Goal: Information Seeking & Learning: Learn about a topic

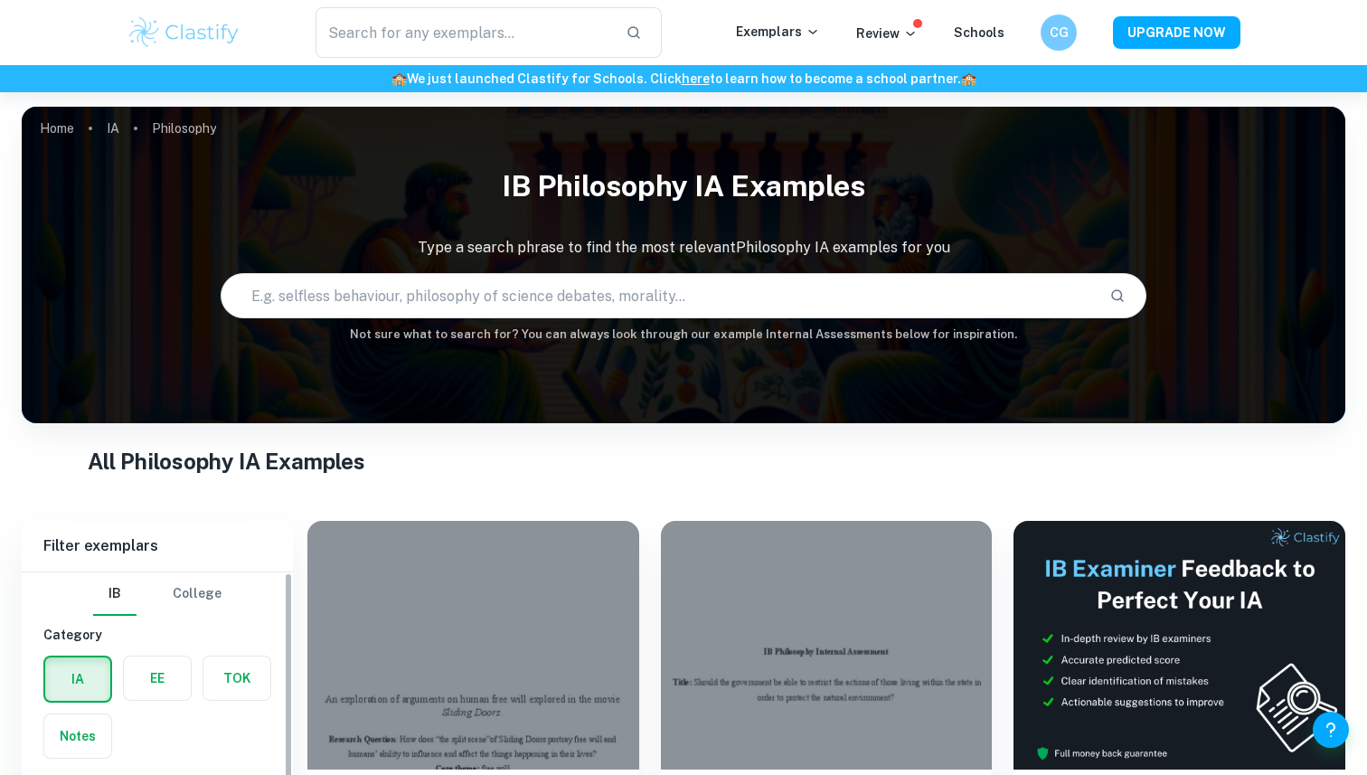
scroll to position [372, 0]
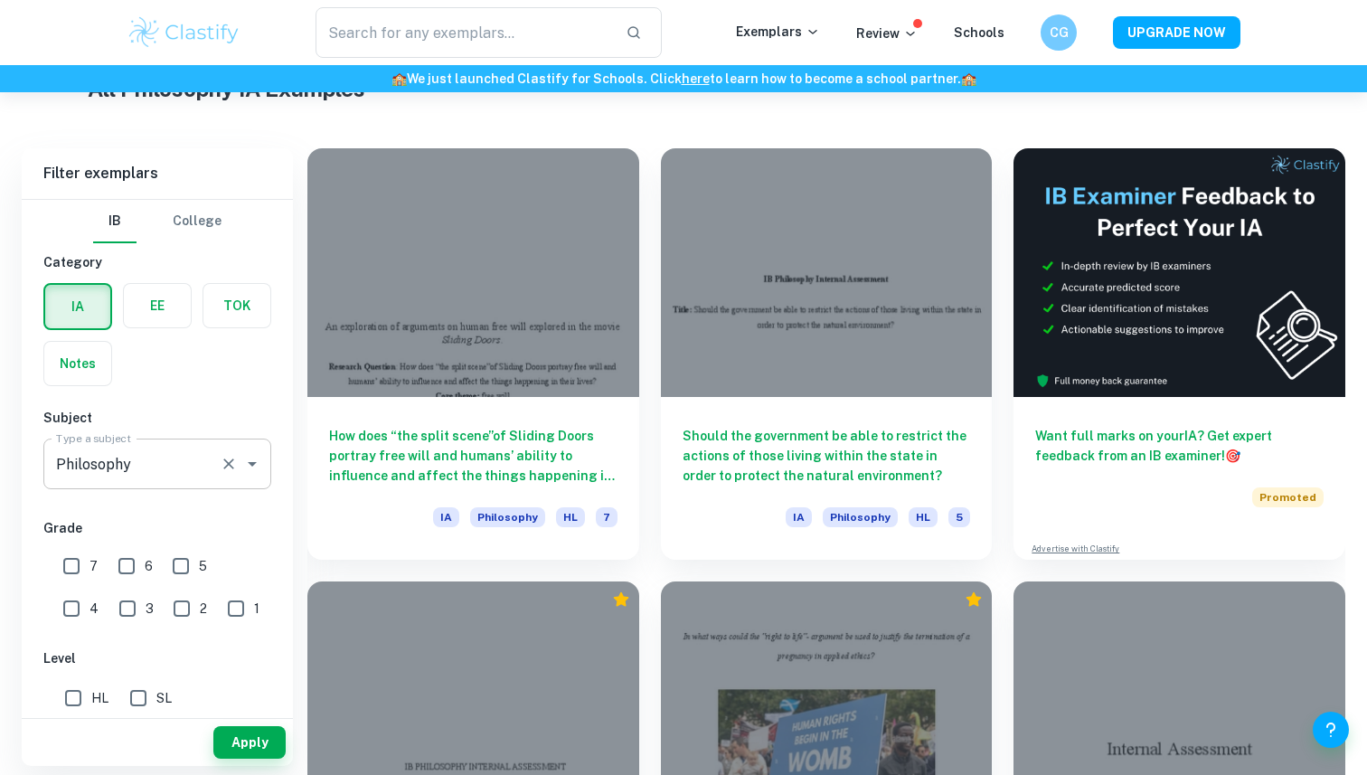
click at [199, 463] on input "Philosophy" at bounding box center [132, 464] width 161 height 34
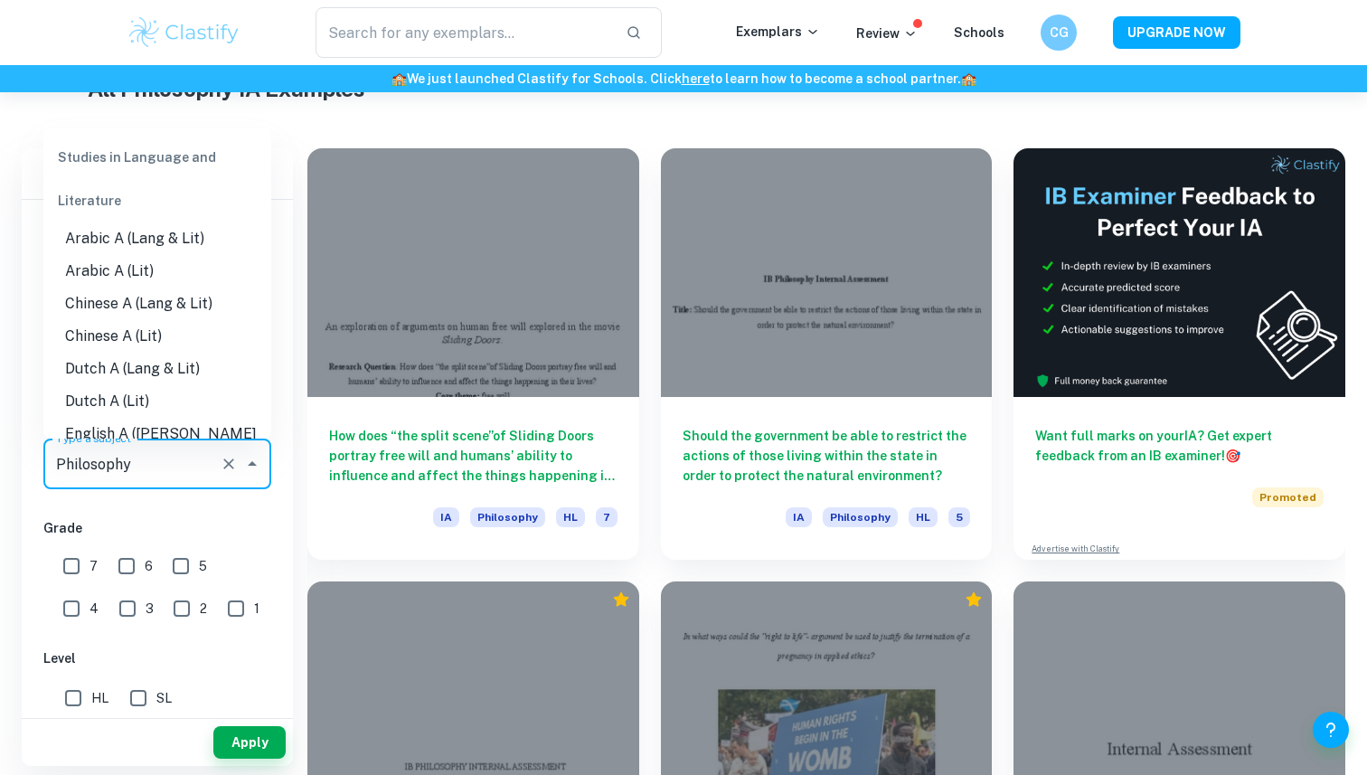
click at [199, 463] on input "Philosophy" at bounding box center [132, 464] width 161 height 34
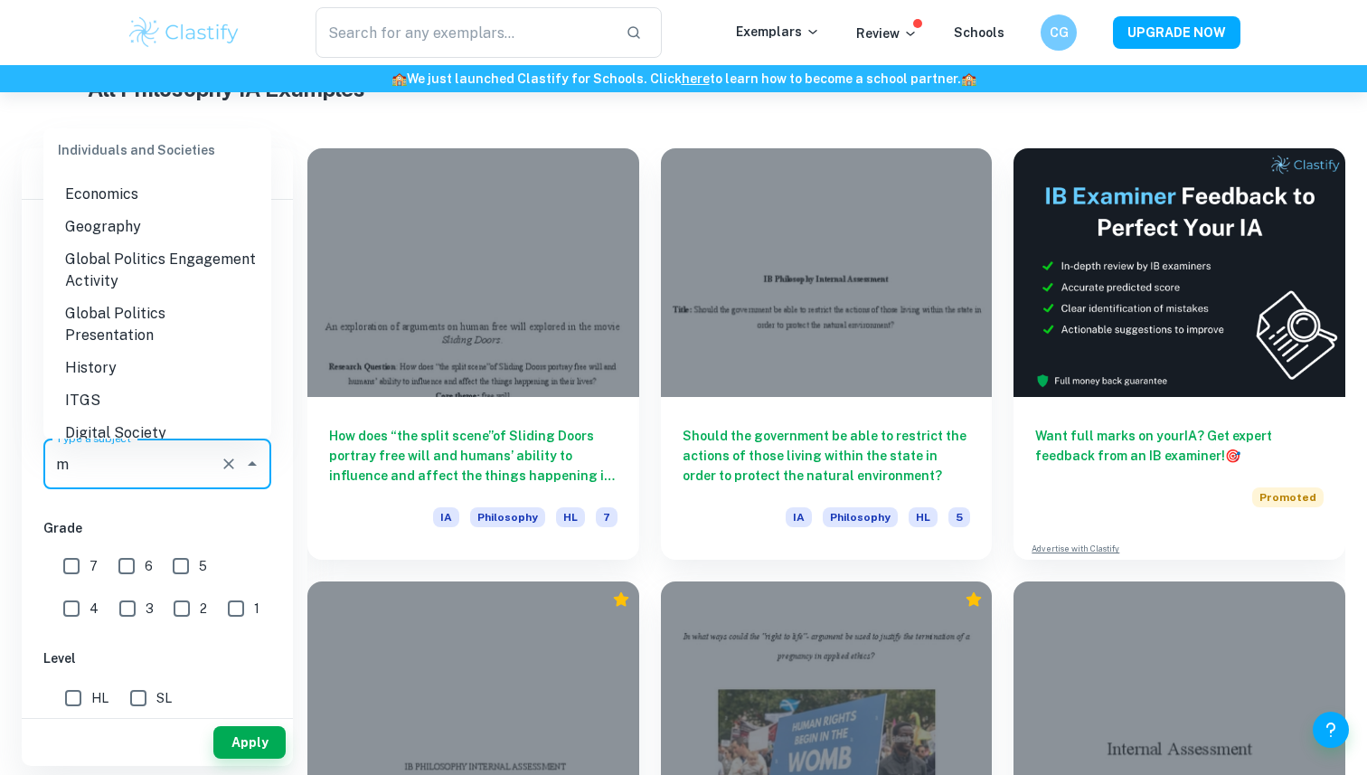
scroll to position [0, 0]
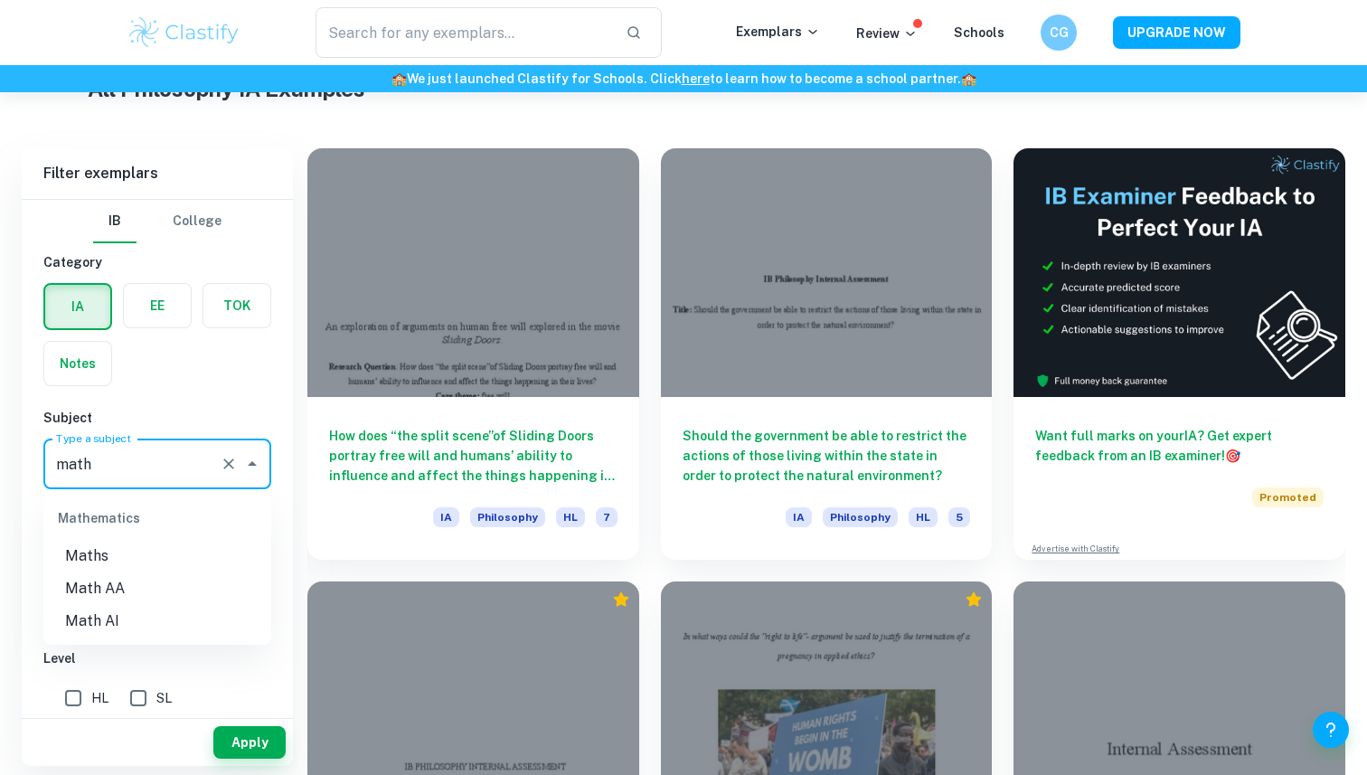
click at [159, 585] on li "Math AA" at bounding box center [157, 588] width 228 height 33
type input "Math AA"
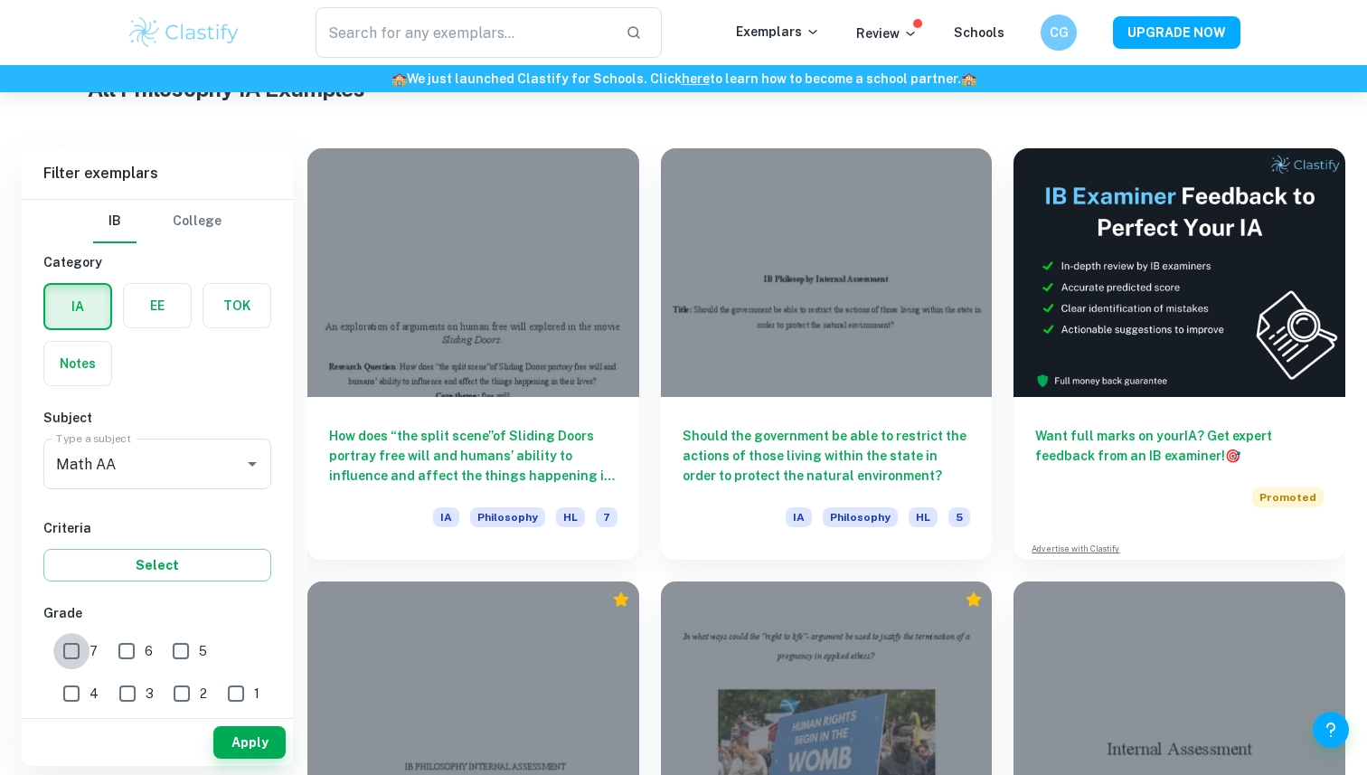
click at [88, 650] on input "7" at bounding box center [71, 651] width 36 height 36
checkbox input "true"
click at [257, 744] on button "Apply" at bounding box center [249, 742] width 72 height 33
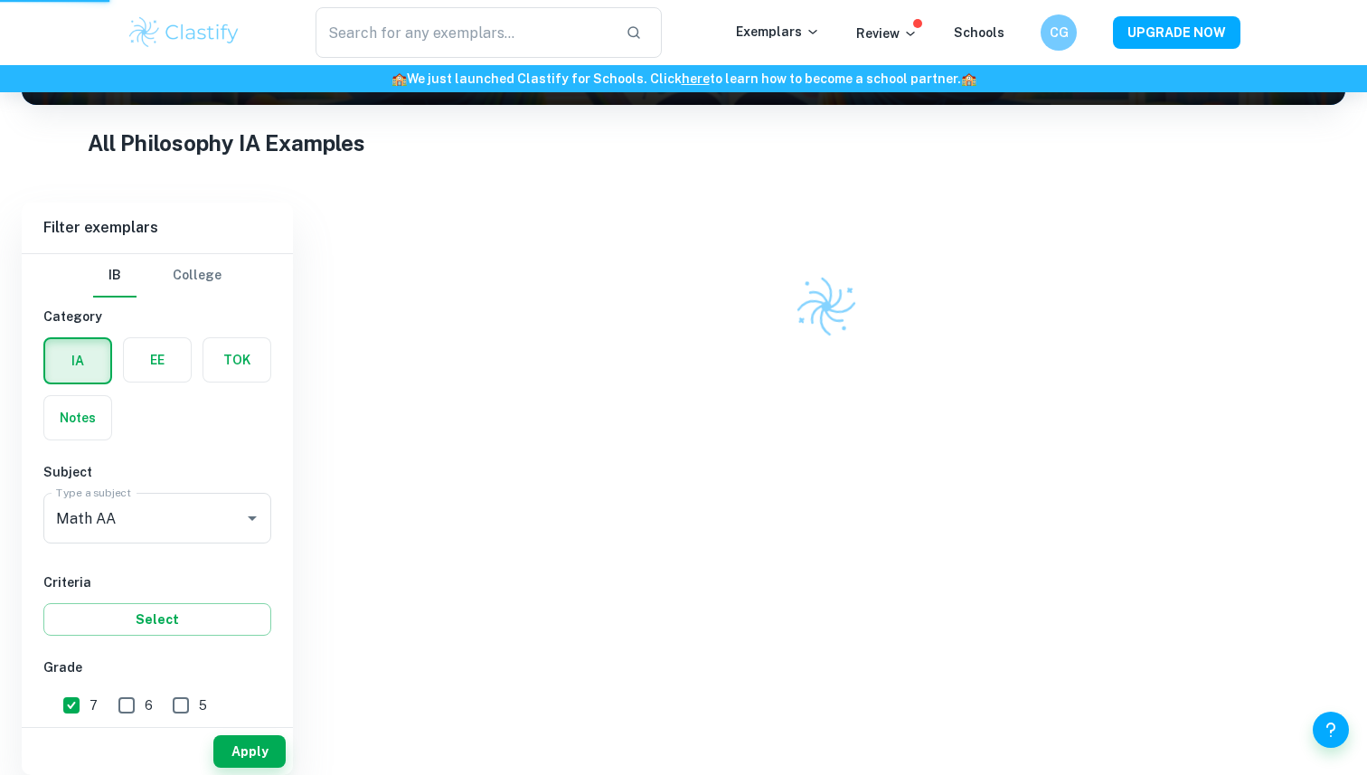
scroll to position [201, 0]
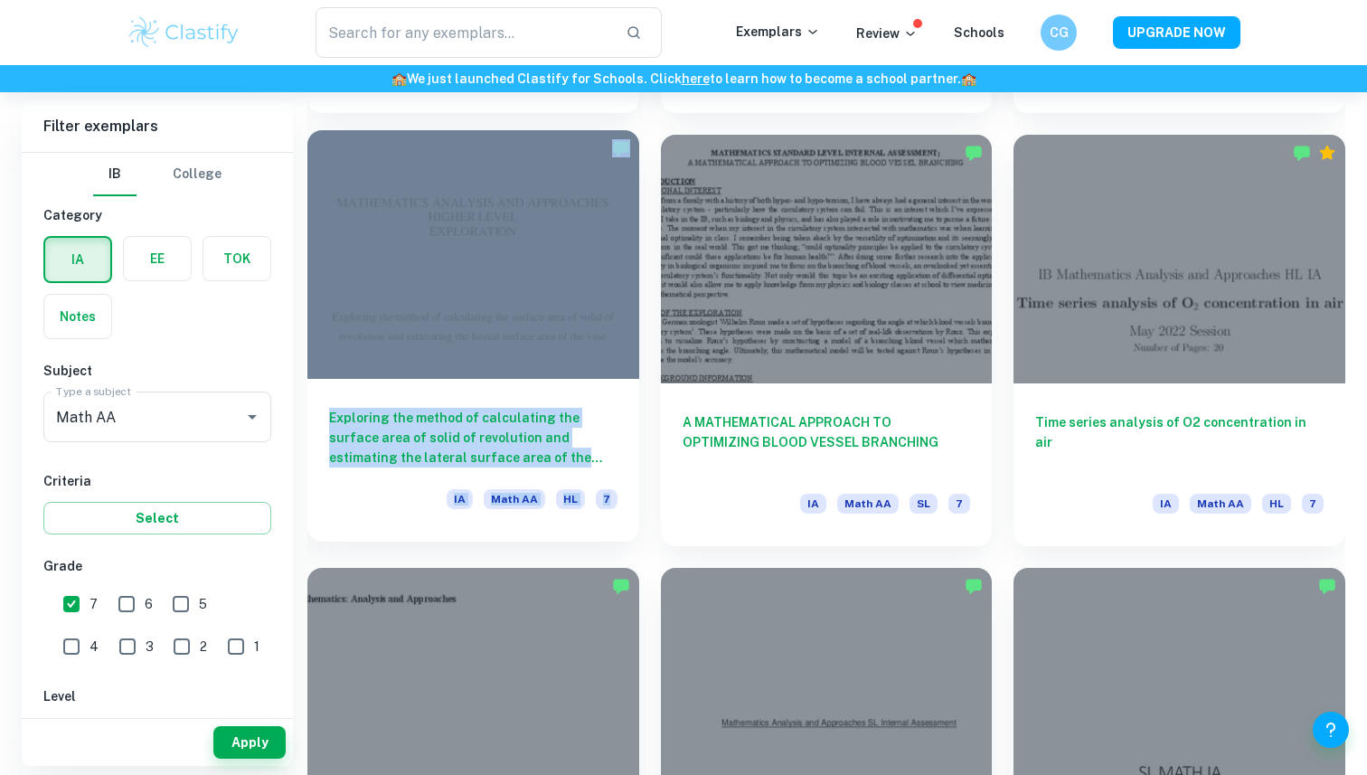
scroll to position [2189, 0]
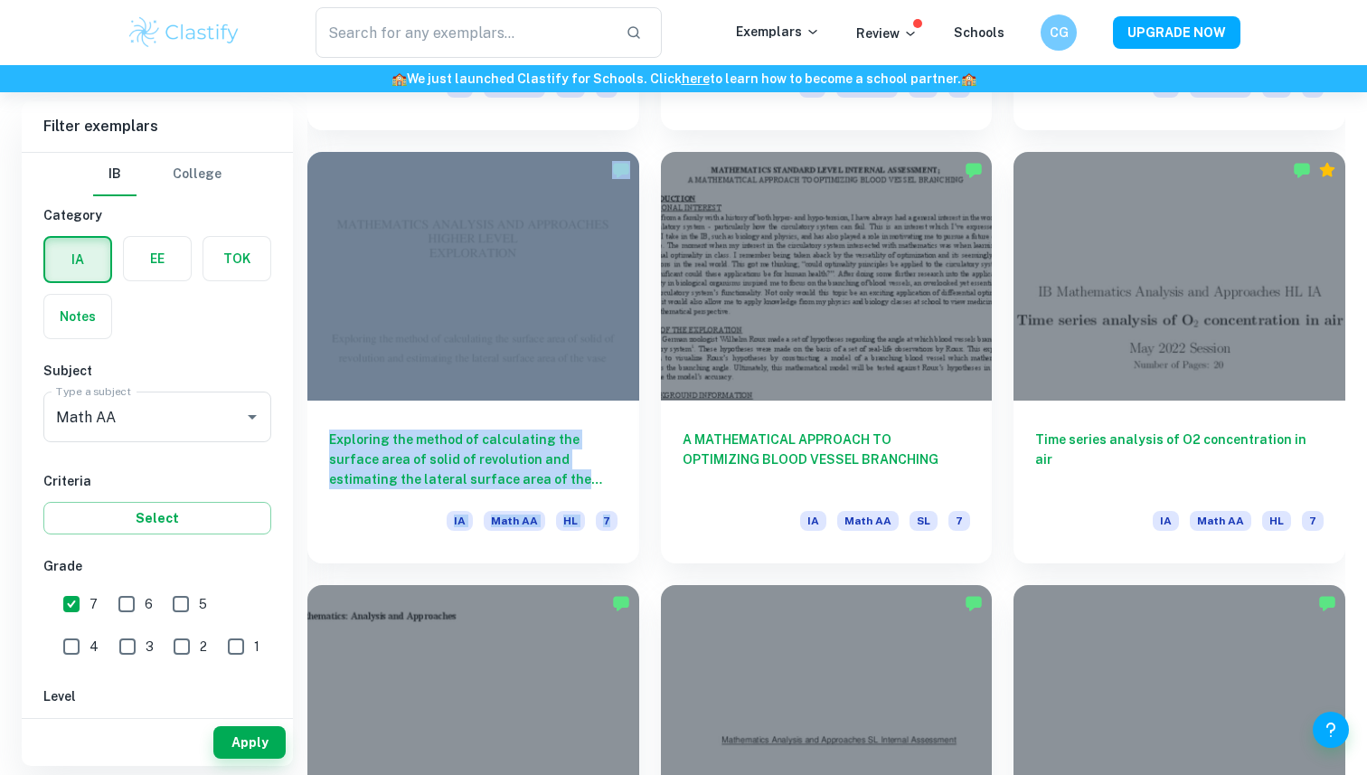
click at [655, 141] on div "A MATHEMATICAL APPROACH TO OPTIMIZING BLOOD VESSEL BRANCHING IA Math AA SL 7" at bounding box center [815, 346] width 353 height 433
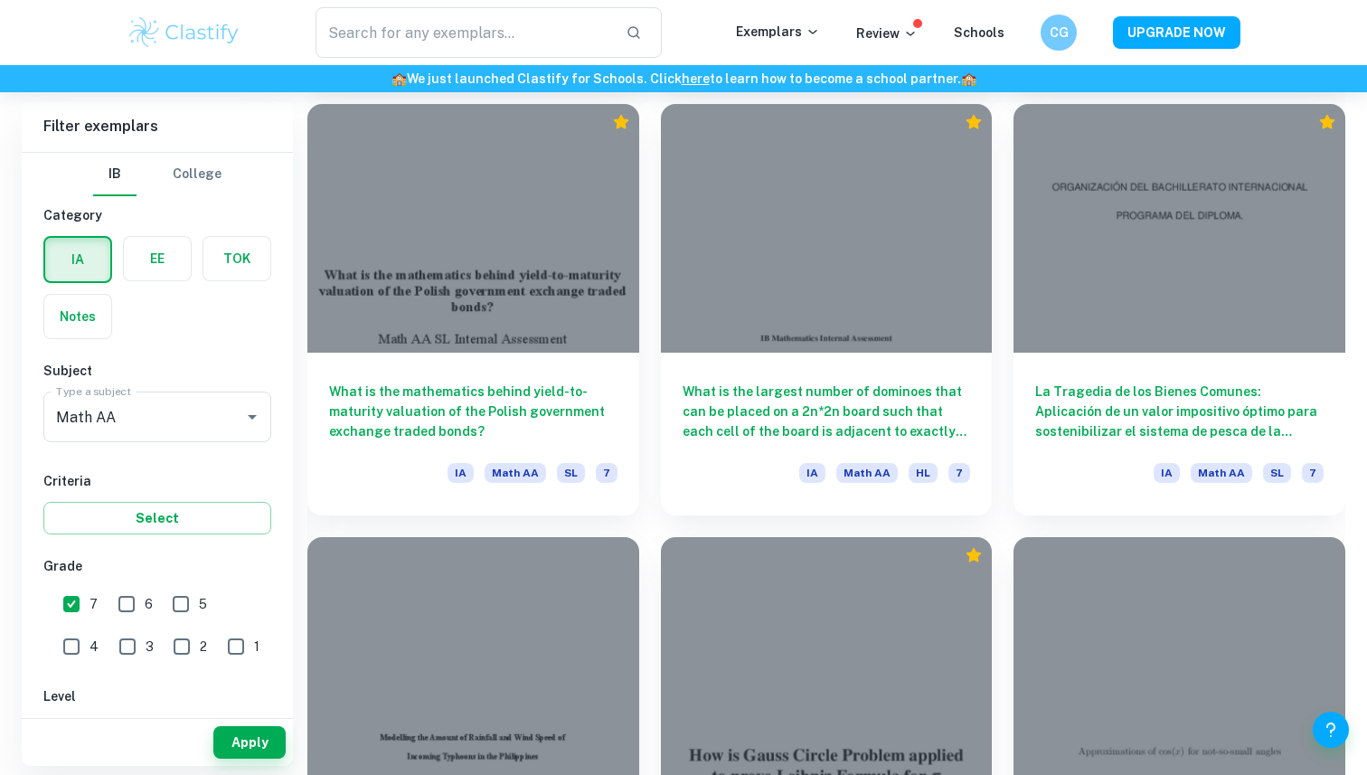
scroll to position [3971, 0]
